Goal: Contribute content

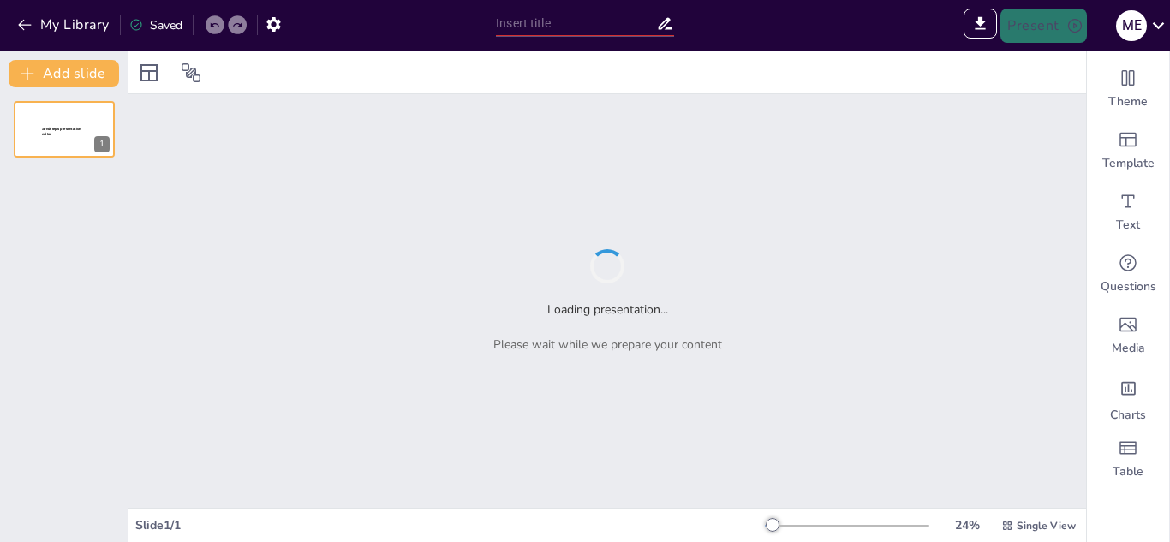
type input "New Sendsteps"
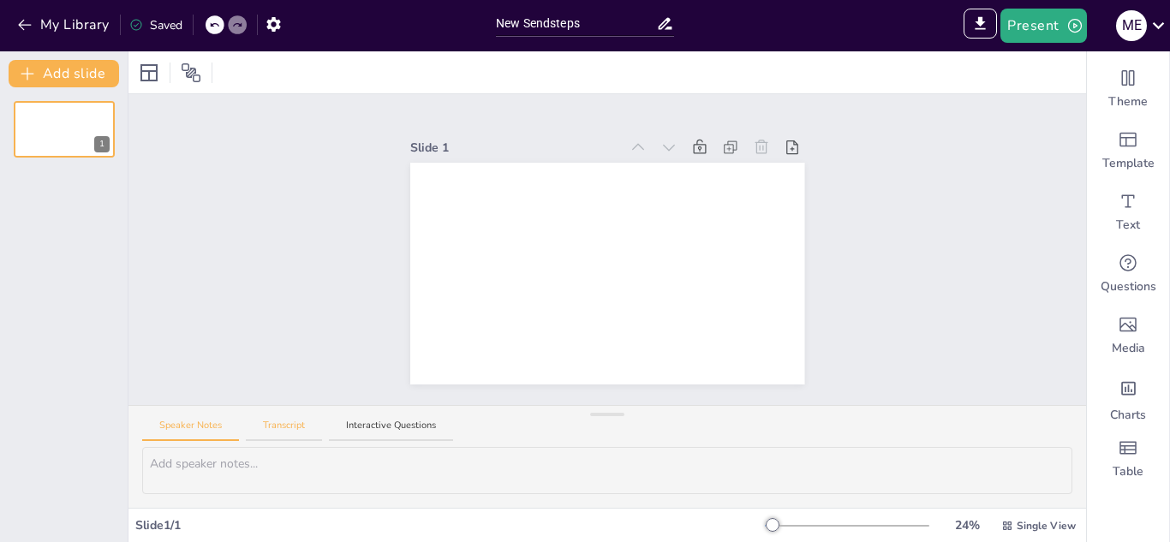
click at [293, 421] on button "Transcript" at bounding box center [284, 430] width 76 height 23
click at [152, 460] on textarea at bounding box center [607, 470] width 930 height 47
paste textarea "Loremi D: Sitametconse a Elits Doeiusmodte Incidi u Labor Etdol Magna al Enimad…"
type textarea "Loremi D: Sitametconse a Elits Doeiusmodte Incidi u Labor Etdol Magna al Enimad…"
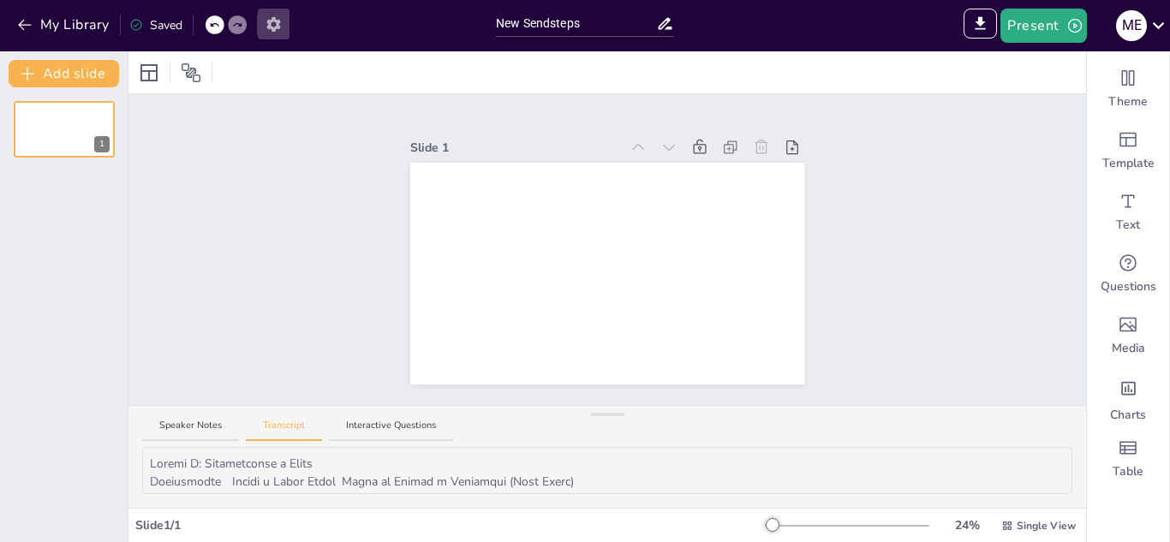
click at [273, 17] on icon "button" at bounding box center [273, 24] width 14 height 15
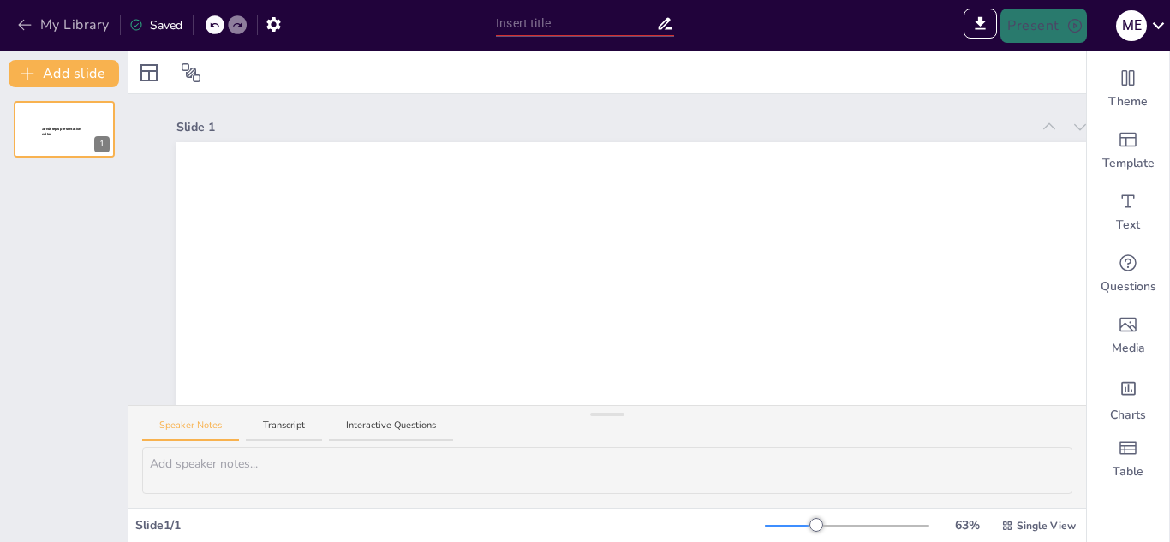
type input "New Sendsteps"
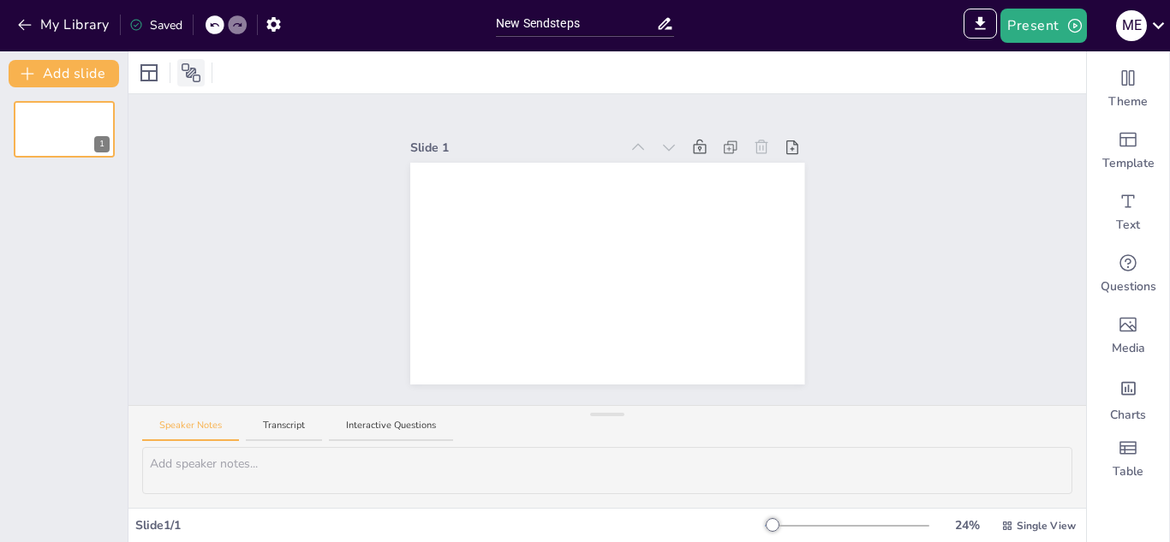
click at [193, 71] on icon at bounding box center [191, 72] width 19 height 19
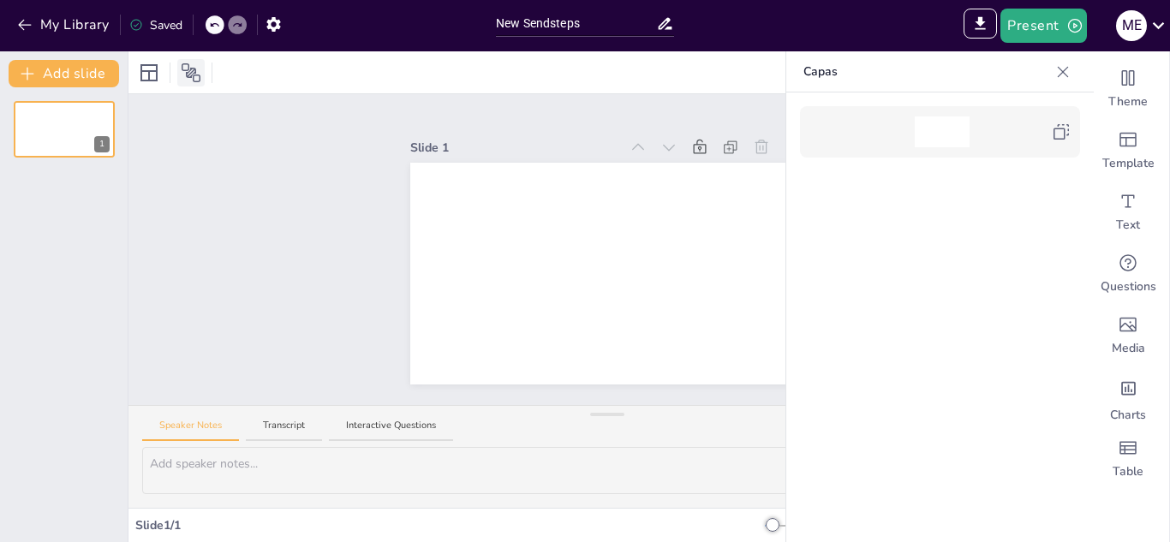
click at [185, 72] on icon at bounding box center [191, 73] width 21 height 21
click at [178, 423] on button "Speaker Notes" at bounding box center [190, 430] width 97 height 23
click at [287, 421] on button "Transcript" at bounding box center [284, 430] width 76 height 23
click at [384, 419] on button "Interactive Questions" at bounding box center [391, 430] width 124 height 23
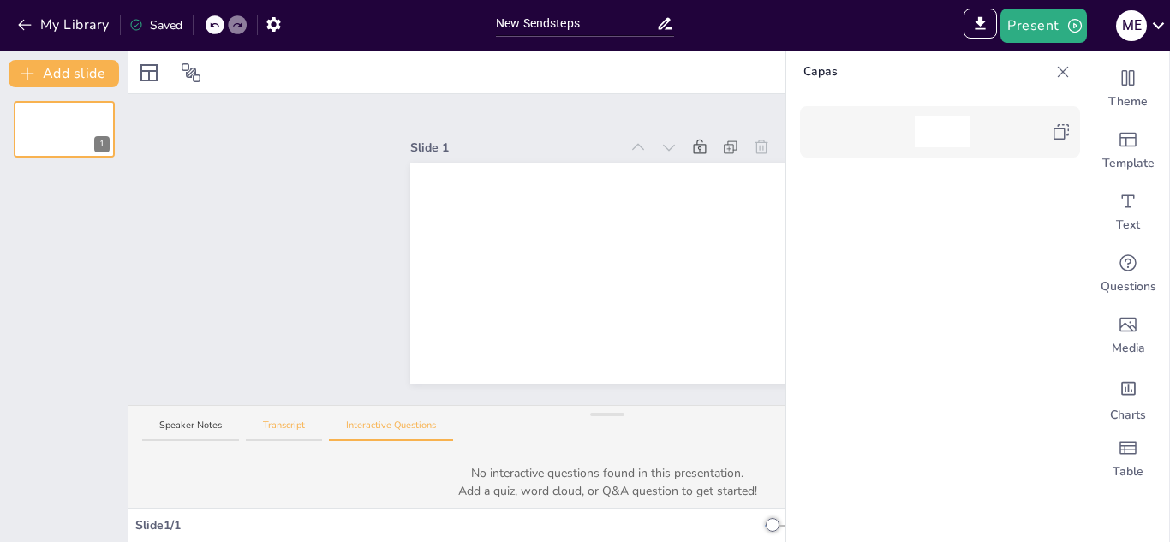
click at [277, 423] on button "Transcript" at bounding box center [284, 430] width 76 height 23
